Goal: Information Seeking & Learning: Learn about a topic

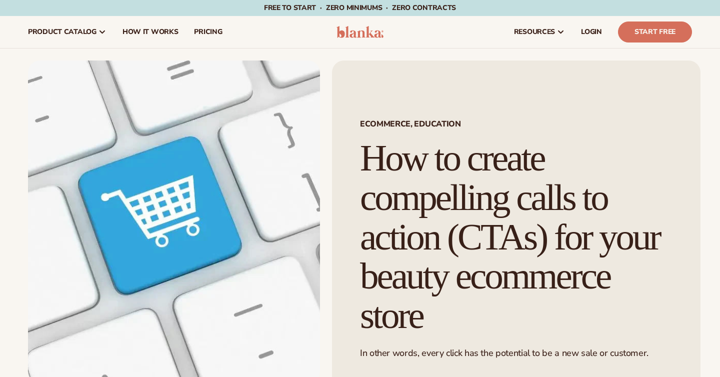
scroll to position [411, 0]
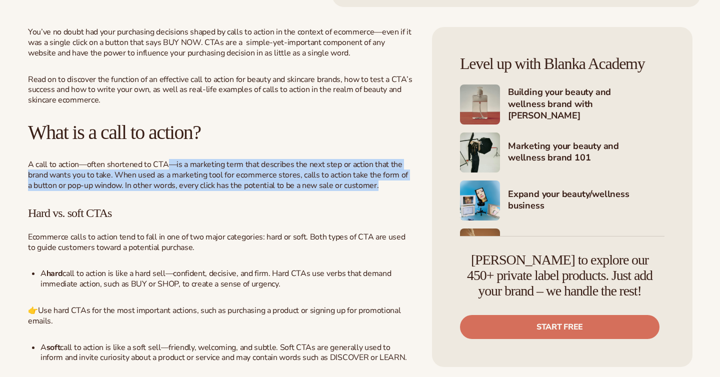
drag, startPoint x: 168, startPoint y: 190, endPoint x: 168, endPoint y: 198, distance: 8.0
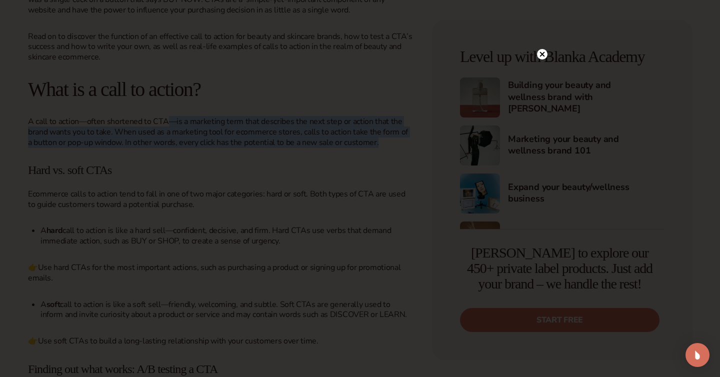
scroll to position [457, 0]
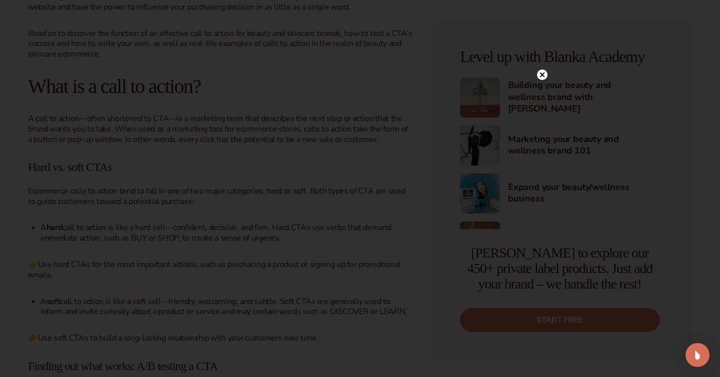
click at [543, 53] on div at bounding box center [360, 188] width 720 height 377
click at [543, 70] on circle at bounding box center [542, 74] width 10 height 10
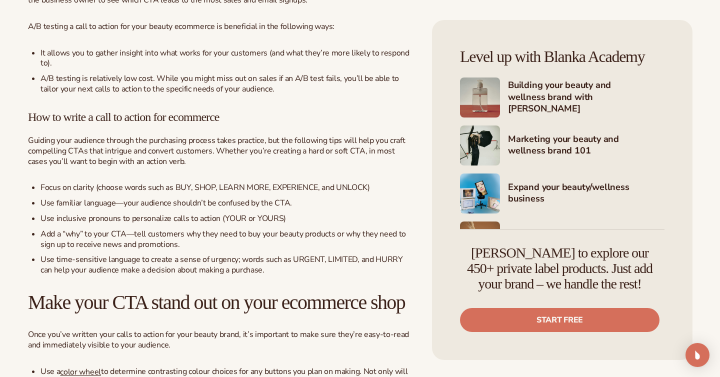
scroll to position [867, 0]
